Goal: Information Seeking & Learning: Find specific fact

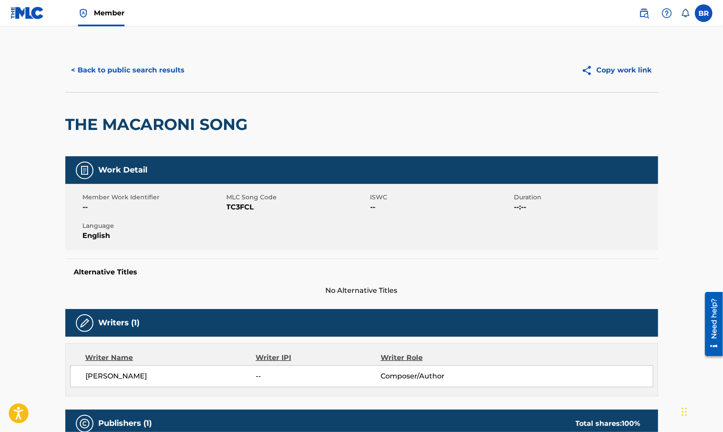
click at [645, 12] on img at bounding box center [644, 13] width 11 height 11
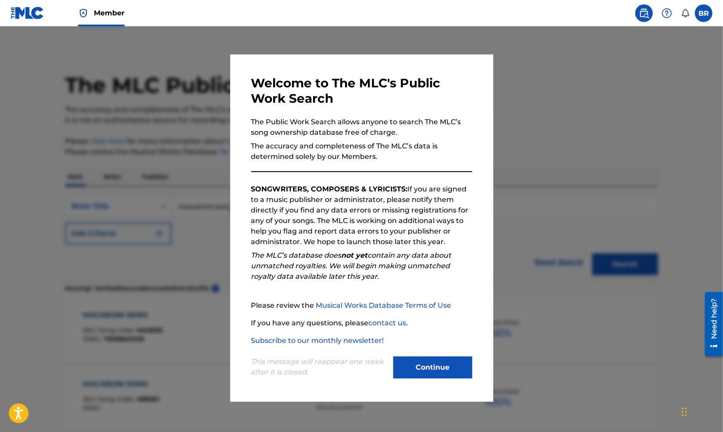
click at [410, 361] on button "Continue" at bounding box center [432, 367] width 79 height 22
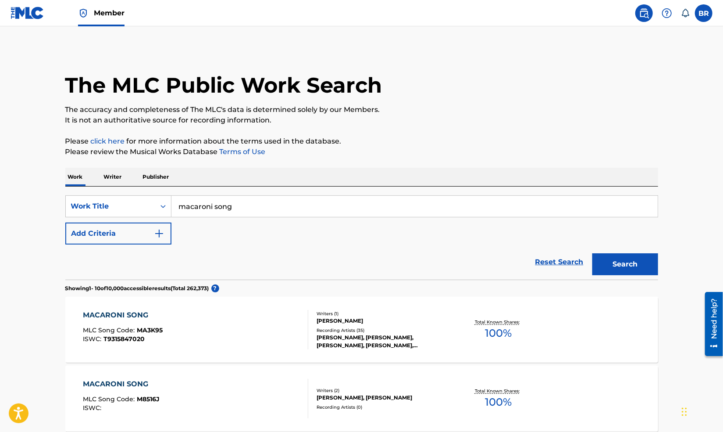
click at [233, 204] on input "macaroni song" at bounding box center [415, 206] width 486 height 21
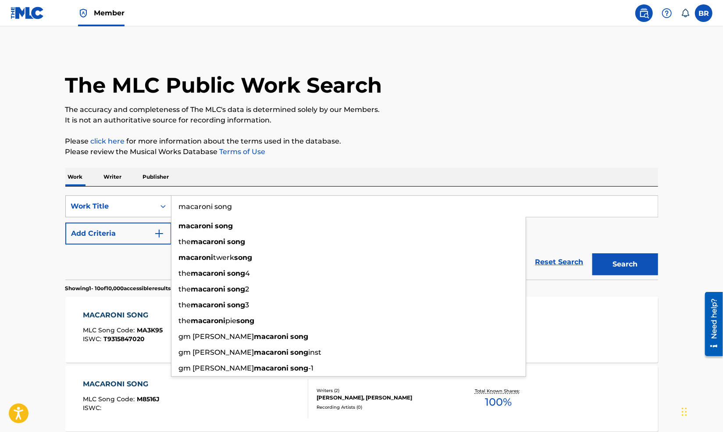
drag, startPoint x: 242, startPoint y: 203, endPoint x: 154, endPoint y: 207, distance: 87.8
click at [154, 207] on div "SearchWithCriteria326f15f1-2335-486f-8ff4-6f00f2579896 Work Title macaroni song…" at bounding box center [361, 206] width 593 height 22
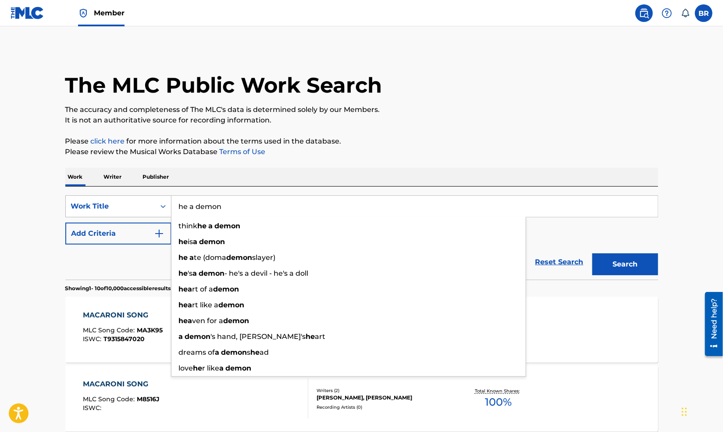
click at [593, 253] on button "Search" at bounding box center [626, 264] width 66 height 22
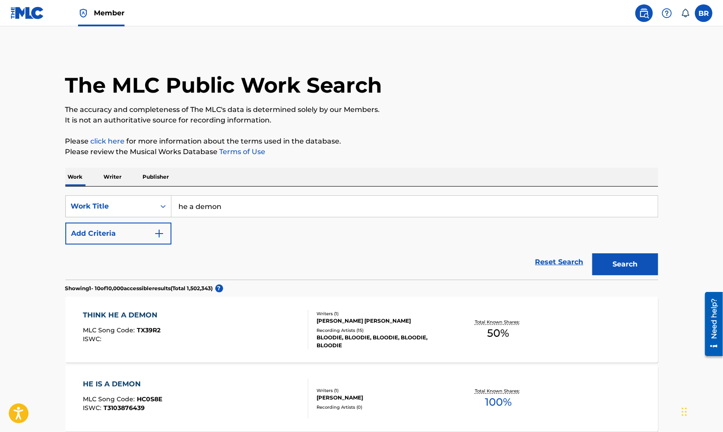
click at [187, 205] on input "he a demon" at bounding box center [415, 206] width 486 height 21
click at [292, 226] on span "- he's a devil - he's a doll" at bounding box center [270, 226] width 84 height 8
type input "he's a demon - he's a devil - he's a doll"
click at [623, 258] on button "Search" at bounding box center [626, 264] width 66 height 22
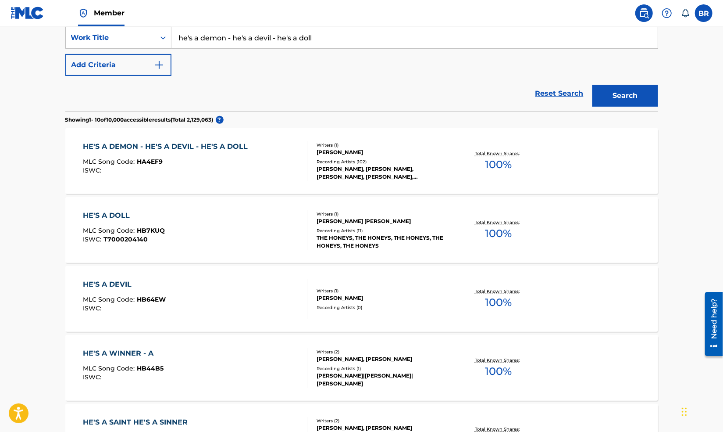
scroll to position [169, 0]
click at [232, 147] on div "HE'S A DEMON - HE'S A DEVIL - HE'S A DOLL" at bounding box center [167, 145] width 169 height 11
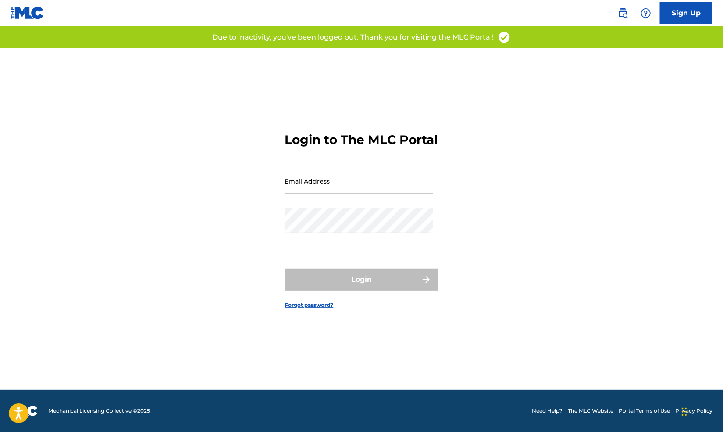
type input "[PERSON_NAME][EMAIL_ADDRESS][PERSON_NAME][DOMAIN_NAME]"
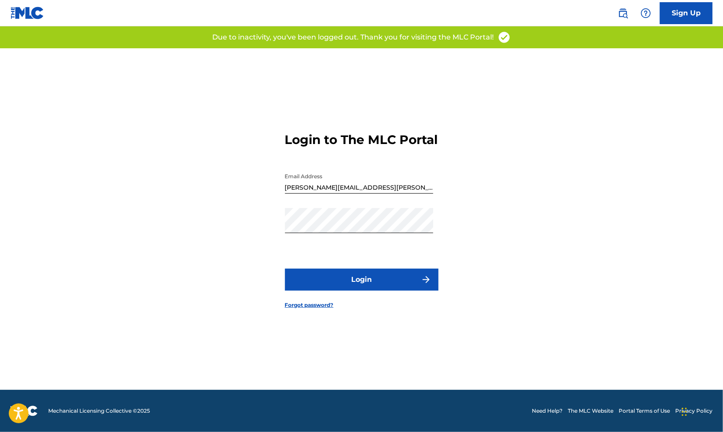
click at [365, 290] on div "Login" at bounding box center [362, 279] width 154 height 22
click at [365, 290] on button "Login" at bounding box center [362, 279] width 154 height 22
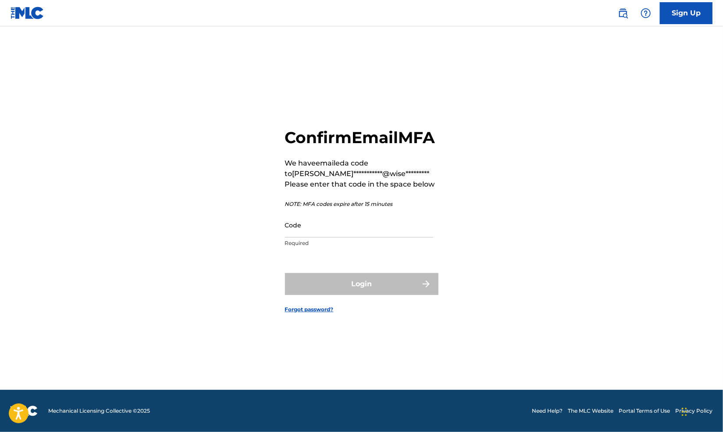
click at [313, 248] on div "Code Required" at bounding box center [359, 231] width 148 height 39
click at [311, 237] on input "Code" at bounding box center [359, 224] width 148 height 25
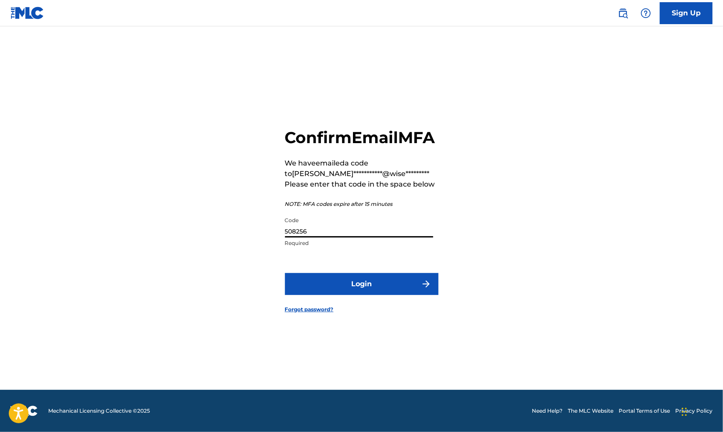
type input "508256"
click at [324, 288] on button "Login" at bounding box center [362, 284] width 154 height 22
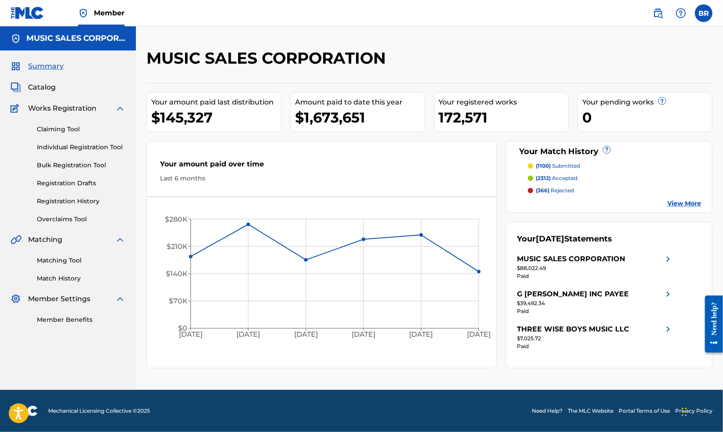
click at [659, 11] on img at bounding box center [658, 13] width 11 height 11
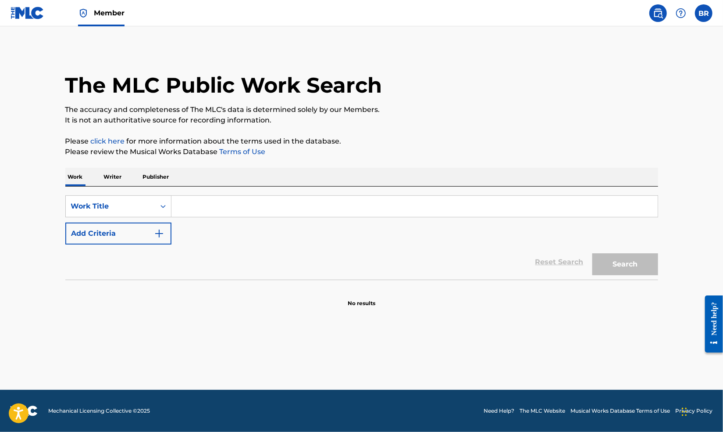
click at [197, 205] on input "Search Form" at bounding box center [415, 206] width 486 height 21
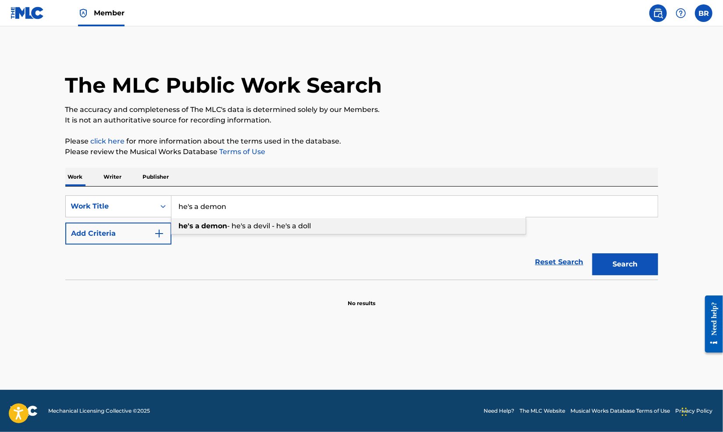
click at [231, 228] on span "- he's a devil - he's a doll" at bounding box center [270, 226] width 84 height 8
type input "he's a demon - he's a devil - he's a doll"
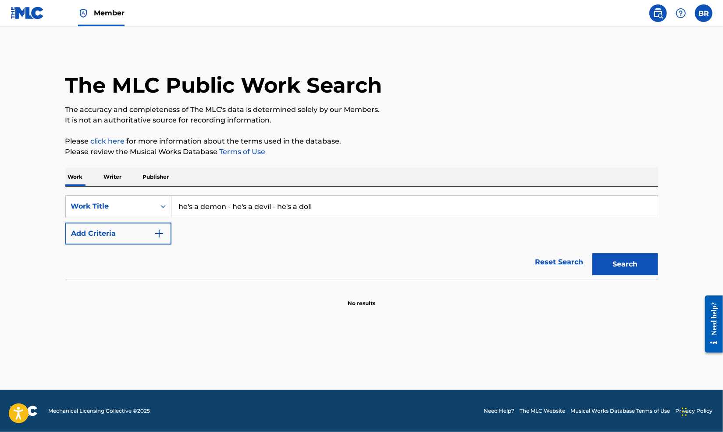
click at [629, 268] on button "Search" at bounding box center [626, 264] width 66 height 22
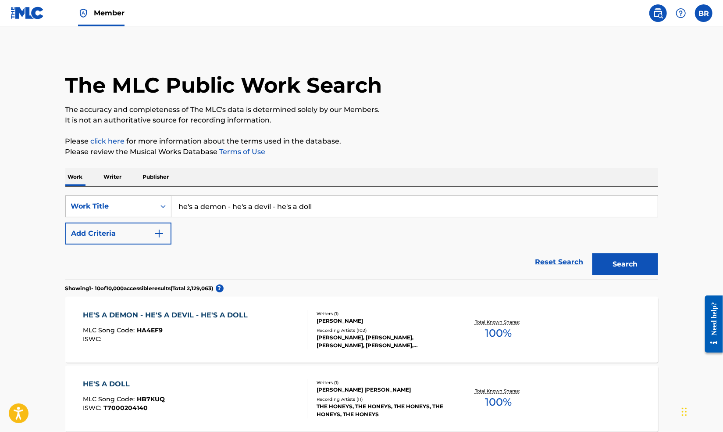
click at [265, 330] on div "HE'S A DEMON - HE'S A DEVIL - HE'S A DOLL MLC Song Code : HA4EF9 ISWC :" at bounding box center [195, 329] width 225 height 39
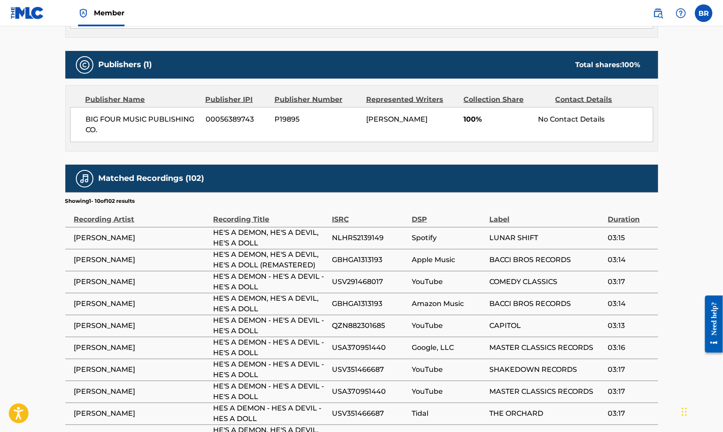
scroll to position [379, 0]
